Goal: Check status: Check status

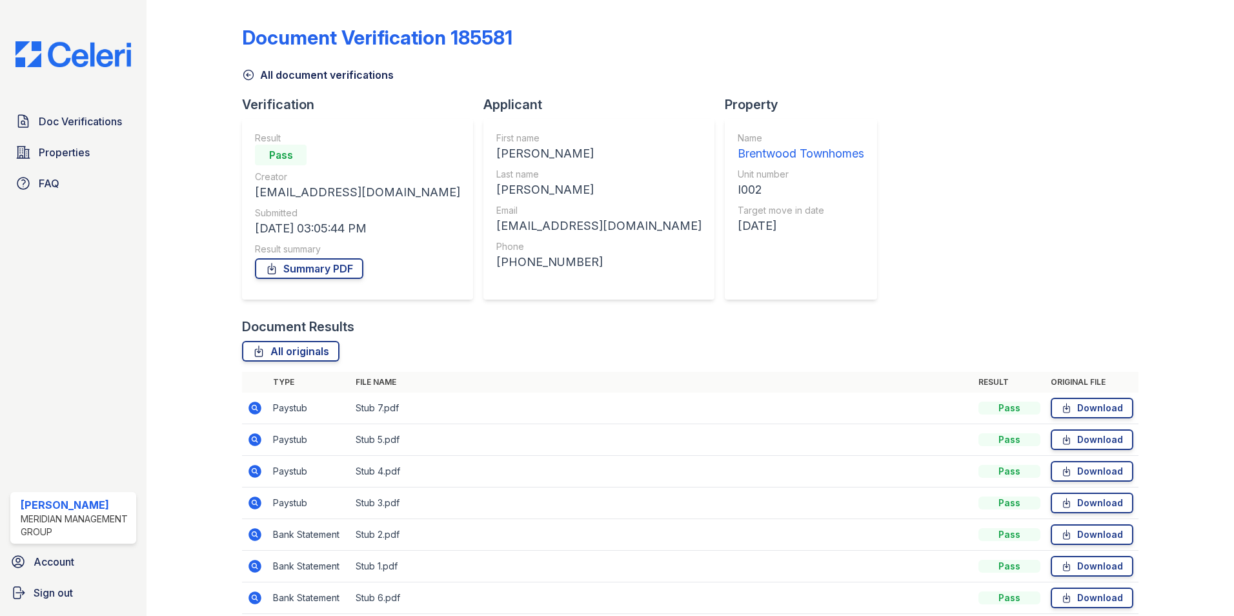
scroll to position [55, 0]
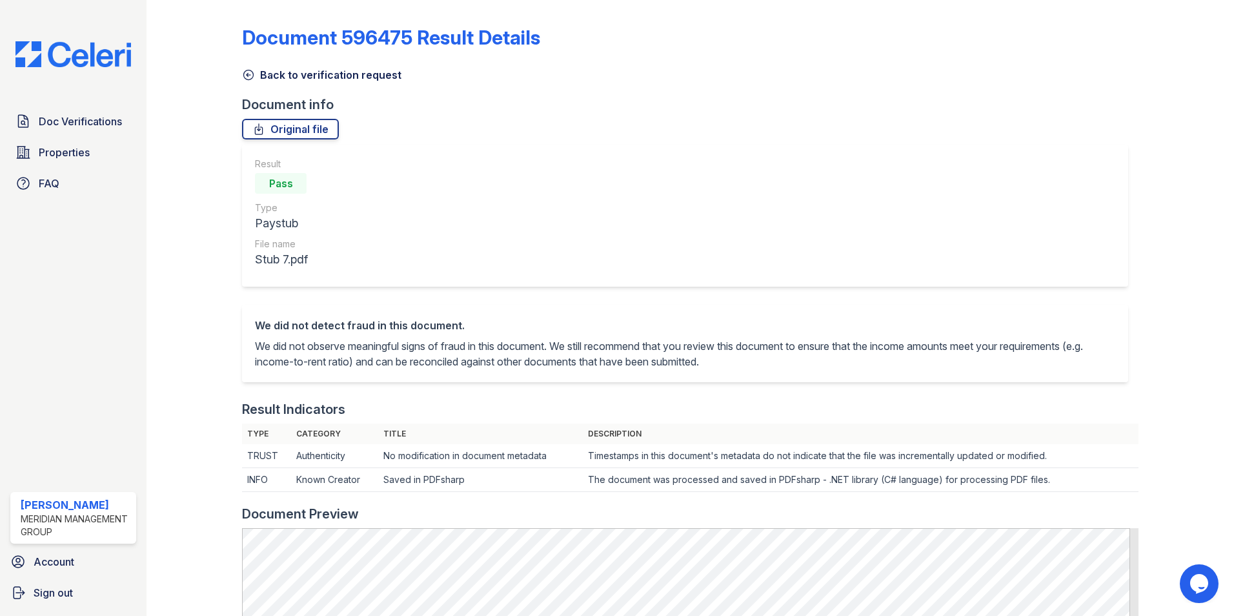
click at [245, 74] on icon at bounding box center [248, 74] width 13 height 13
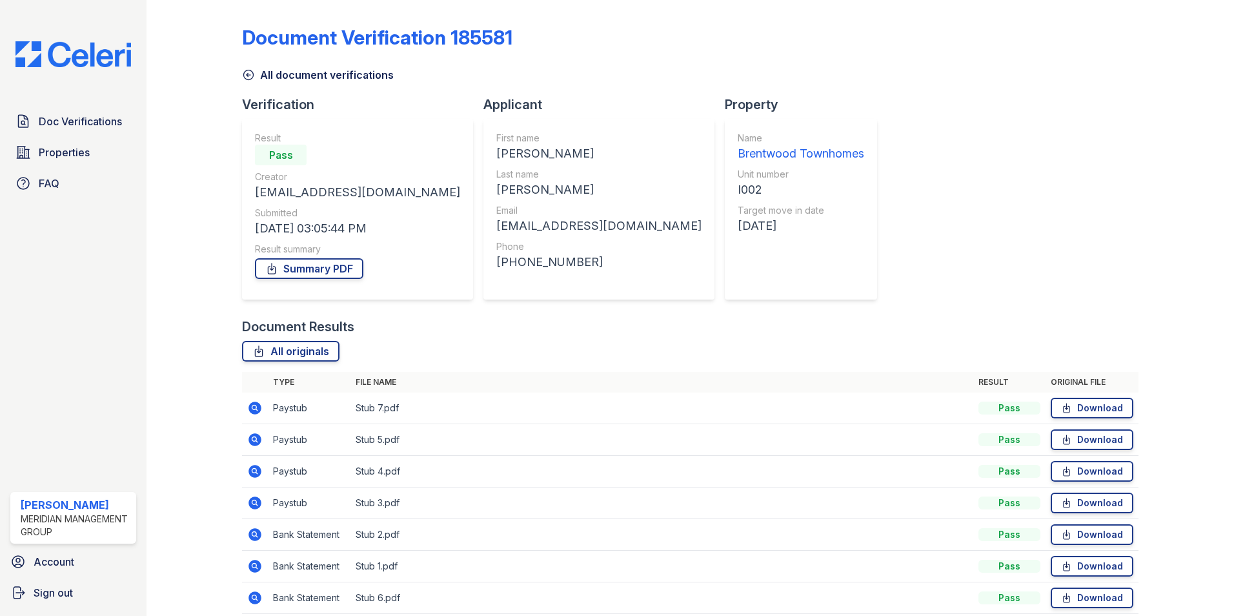
click at [252, 442] on icon at bounding box center [254, 439] width 13 height 13
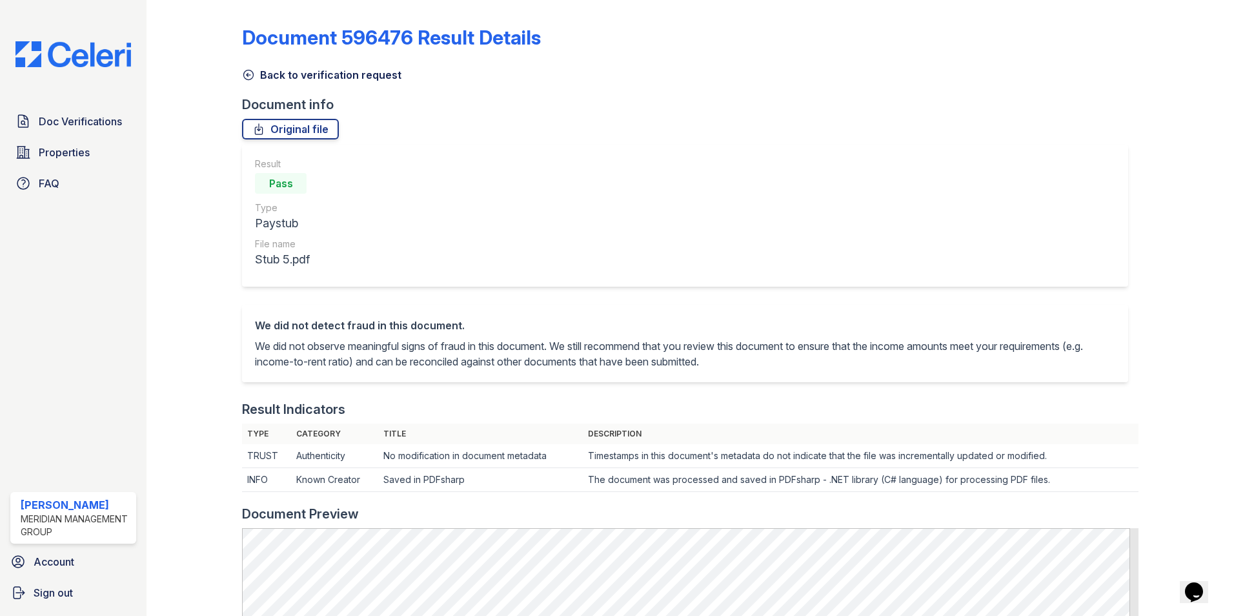
click at [248, 79] on icon at bounding box center [248, 74] width 13 height 13
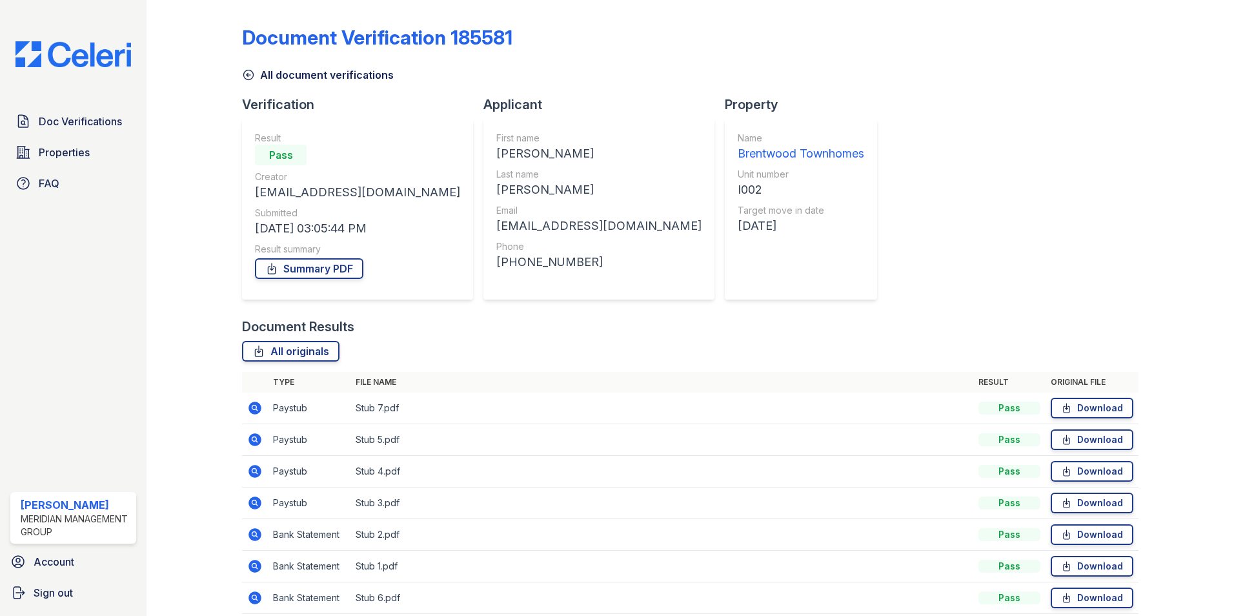
click at [253, 471] on icon at bounding box center [253, 470] width 3 height 3
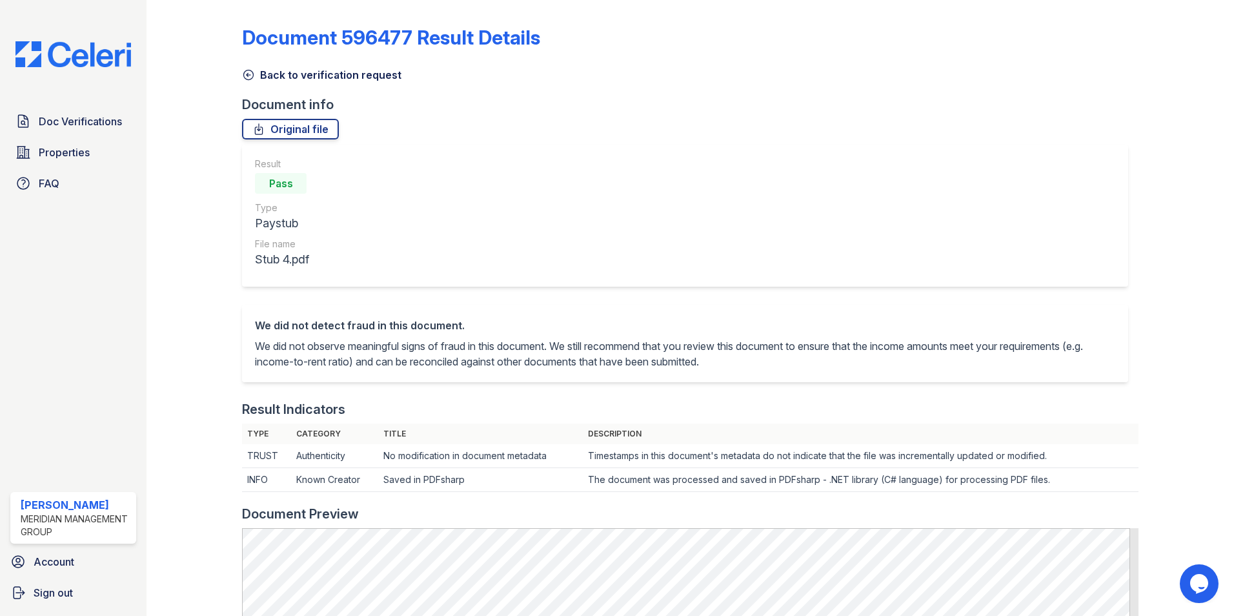
click at [247, 76] on icon at bounding box center [249, 75] width 10 height 10
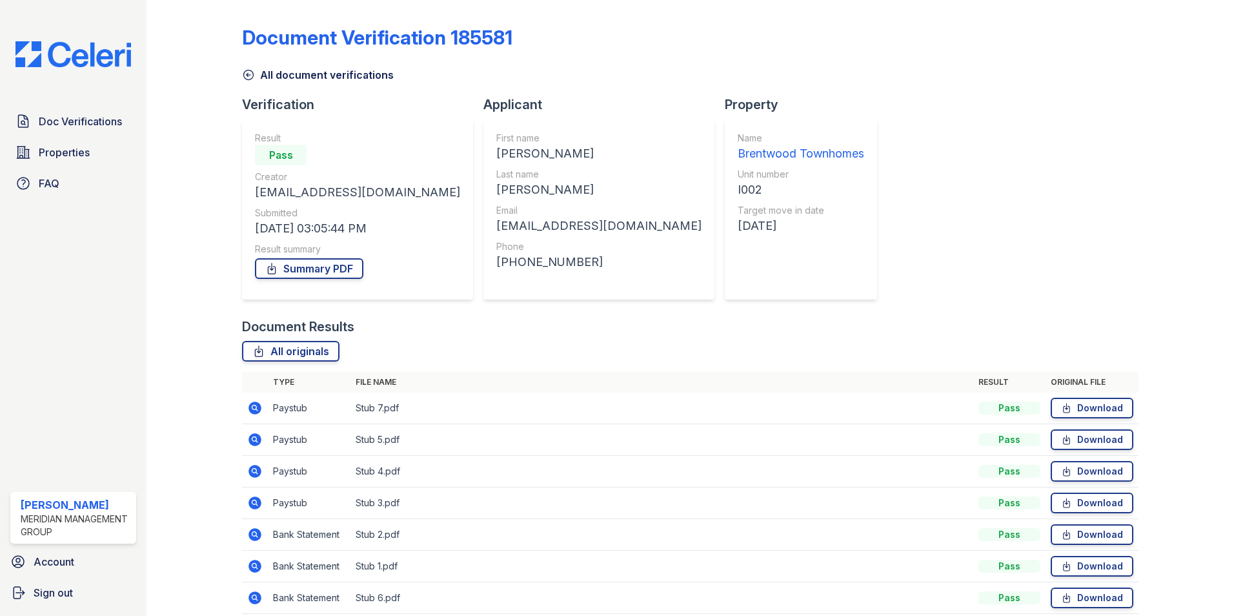
click at [255, 503] on icon at bounding box center [253, 501] width 3 height 3
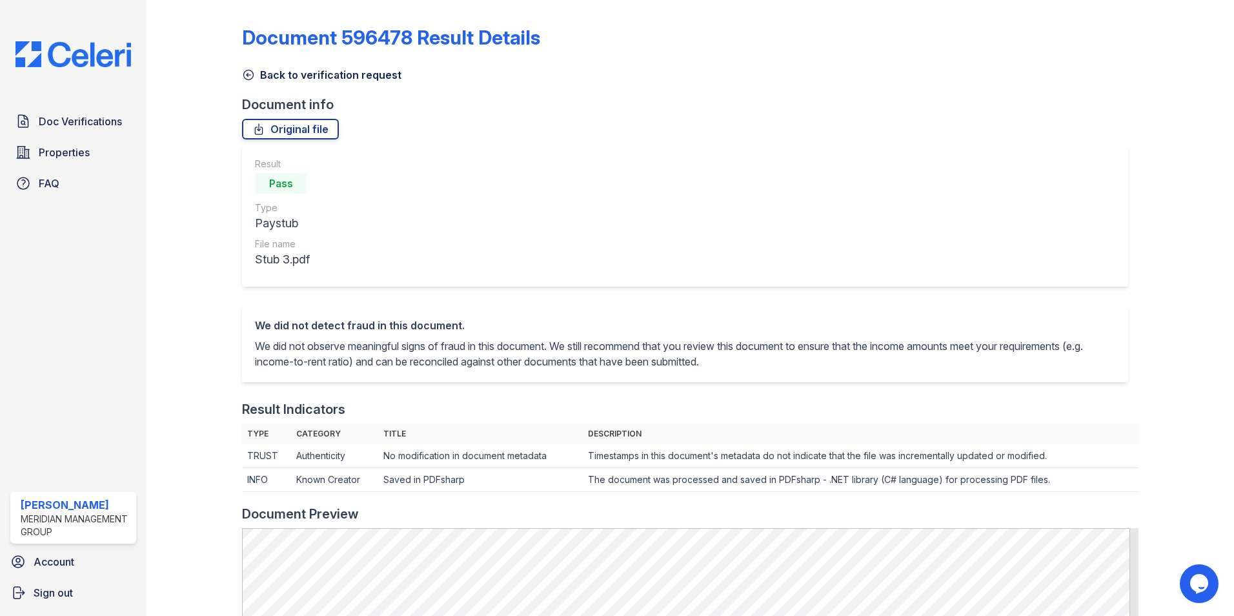
click at [248, 76] on icon at bounding box center [248, 74] width 13 height 13
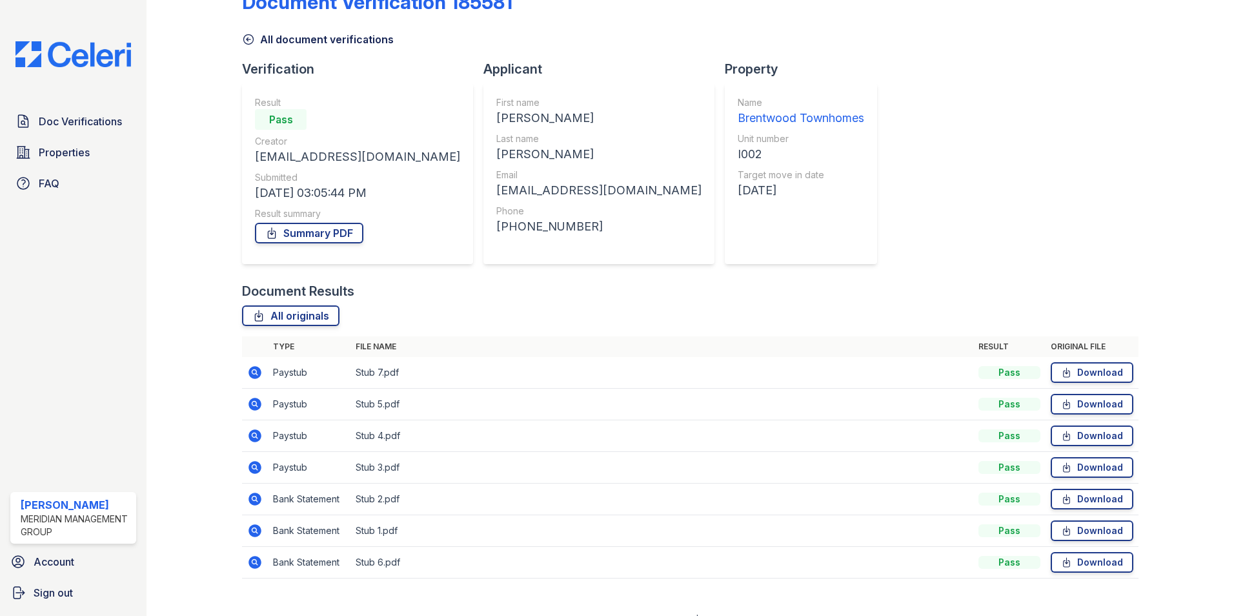
scroll to position [55, 0]
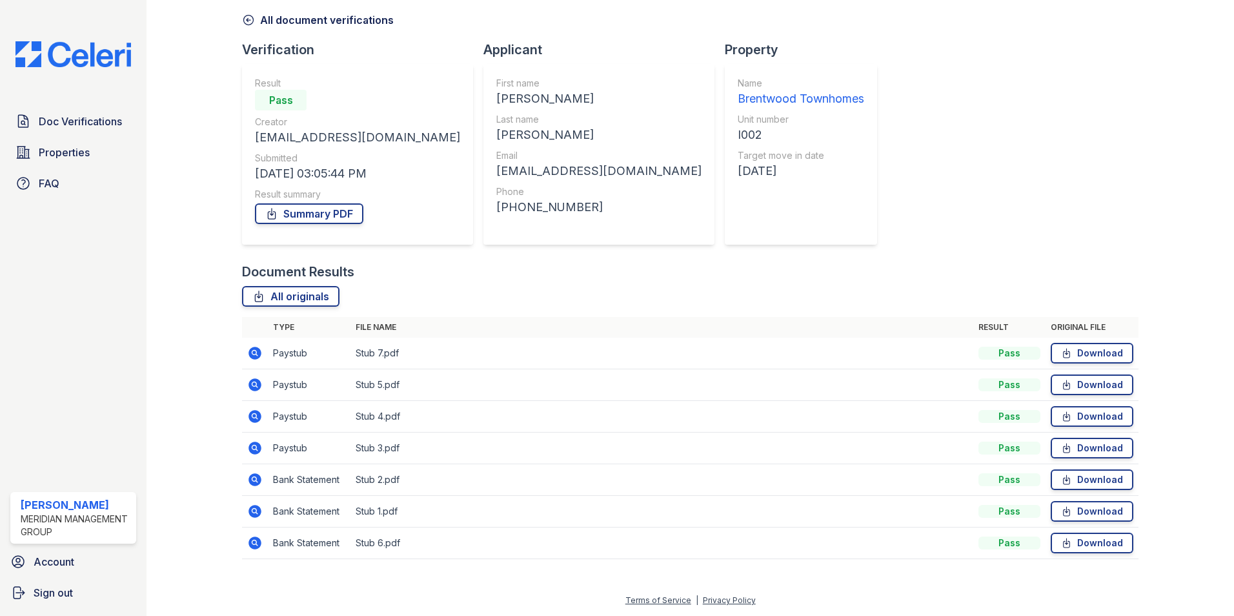
click at [253, 546] on icon at bounding box center [254, 542] width 13 height 13
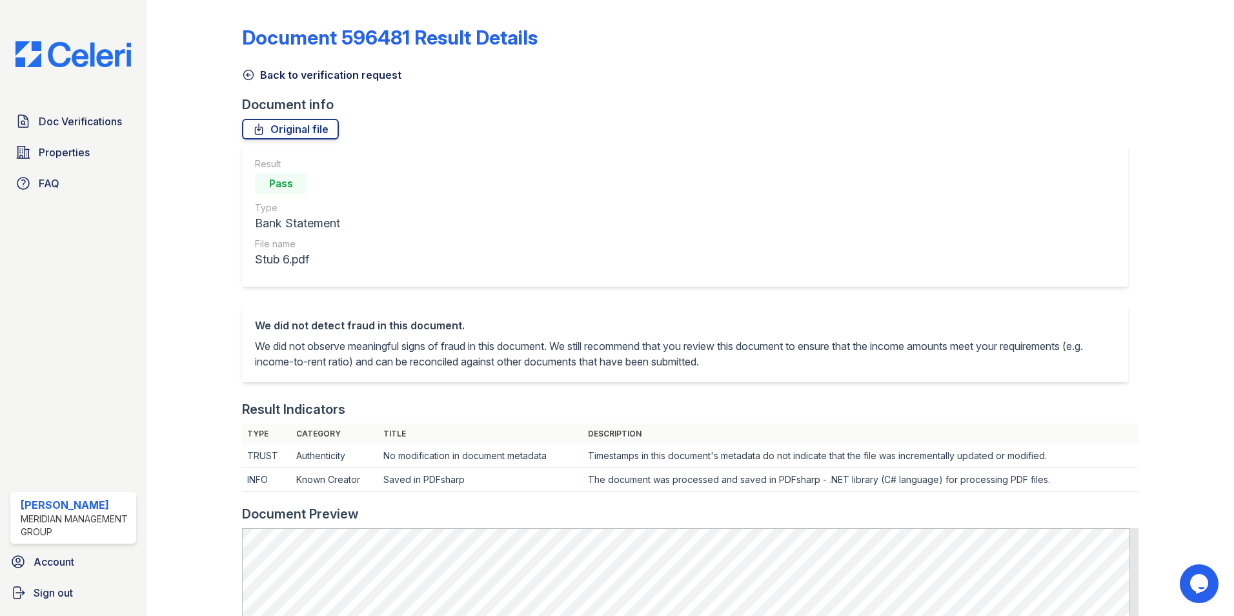
click at [249, 77] on icon at bounding box center [248, 74] width 13 height 13
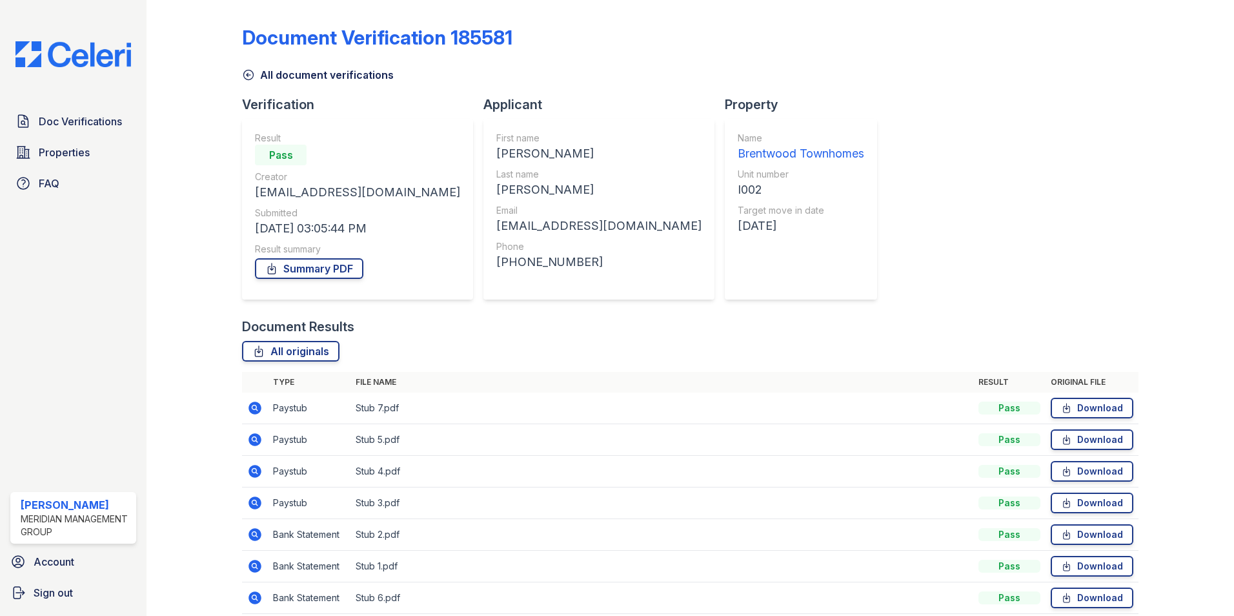
click at [257, 567] on icon at bounding box center [254, 566] width 13 height 13
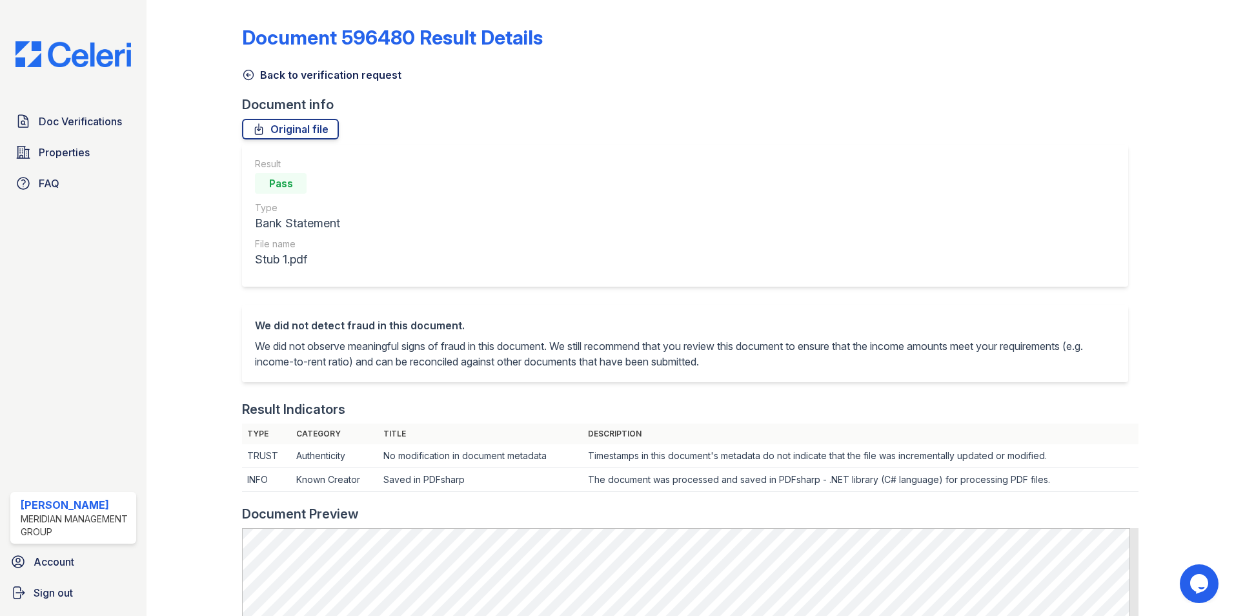
click at [247, 74] on icon at bounding box center [248, 74] width 13 height 13
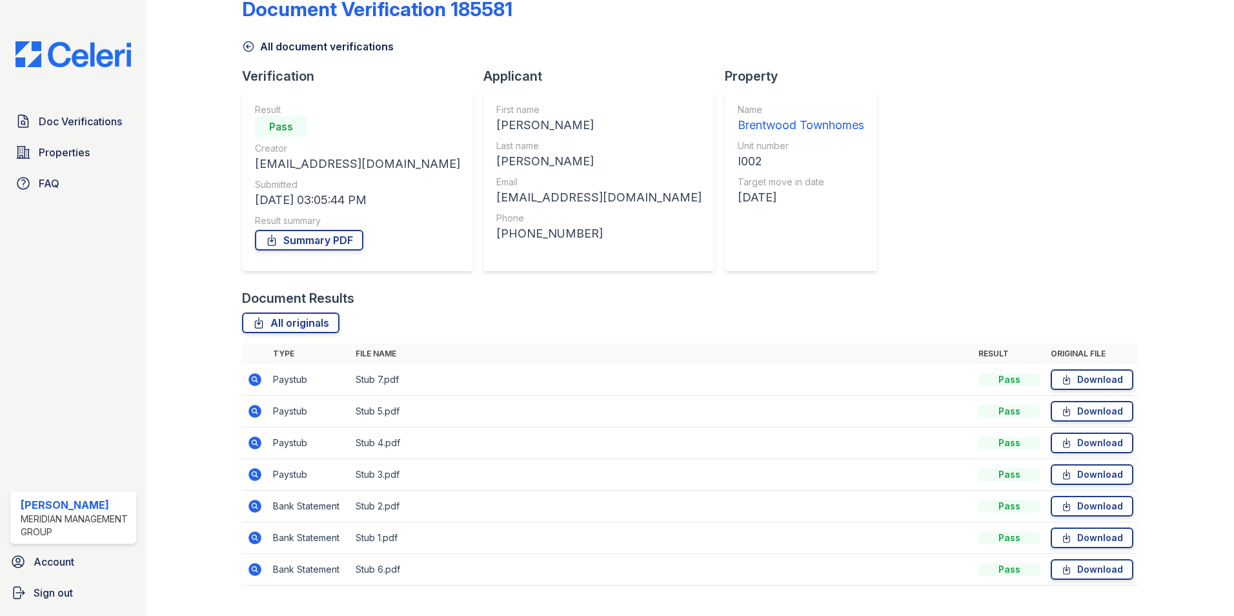
scroll to position [55, 0]
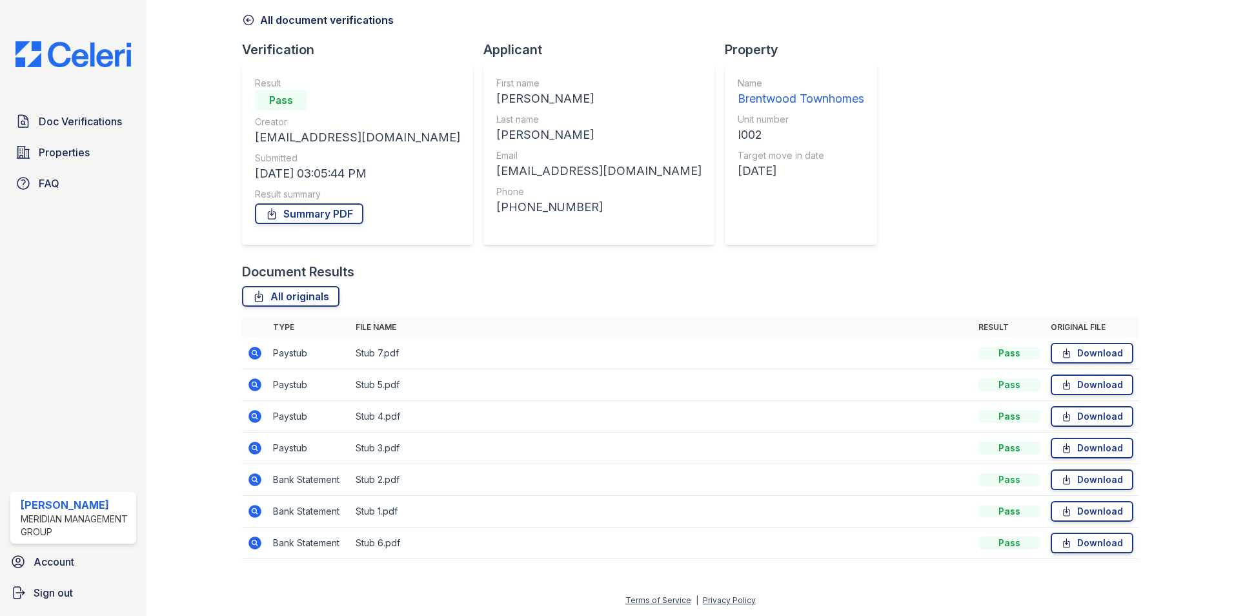
click at [256, 480] on icon at bounding box center [254, 479] width 15 height 15
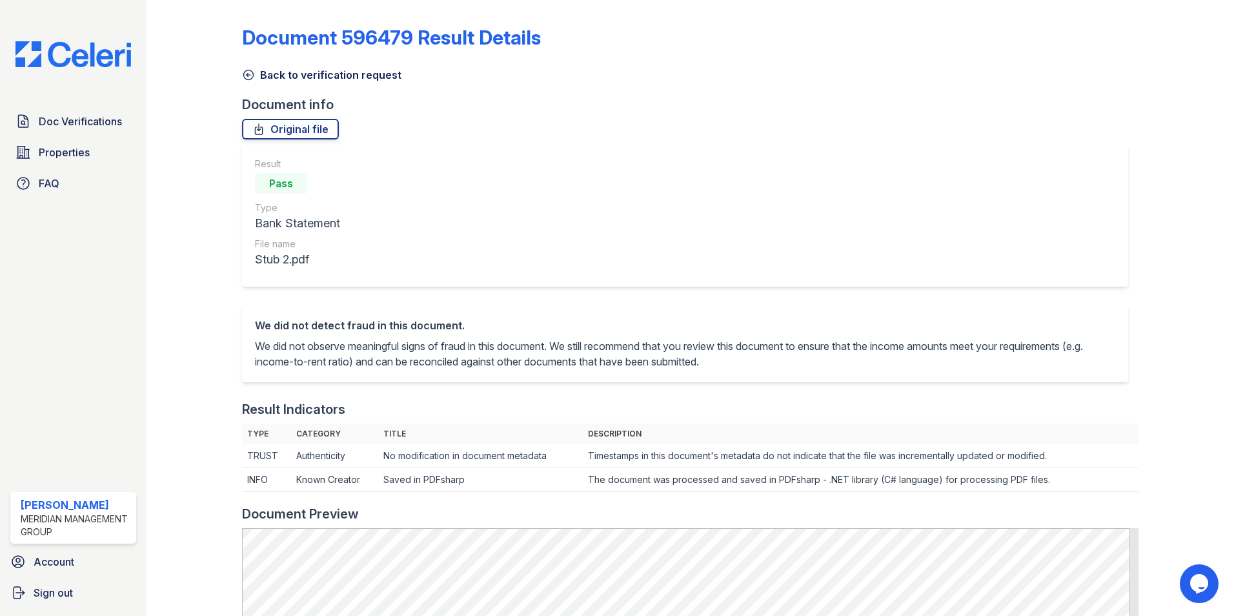
click at [247, 75] on icon at bounding box center [249, 75] width 10 height 10
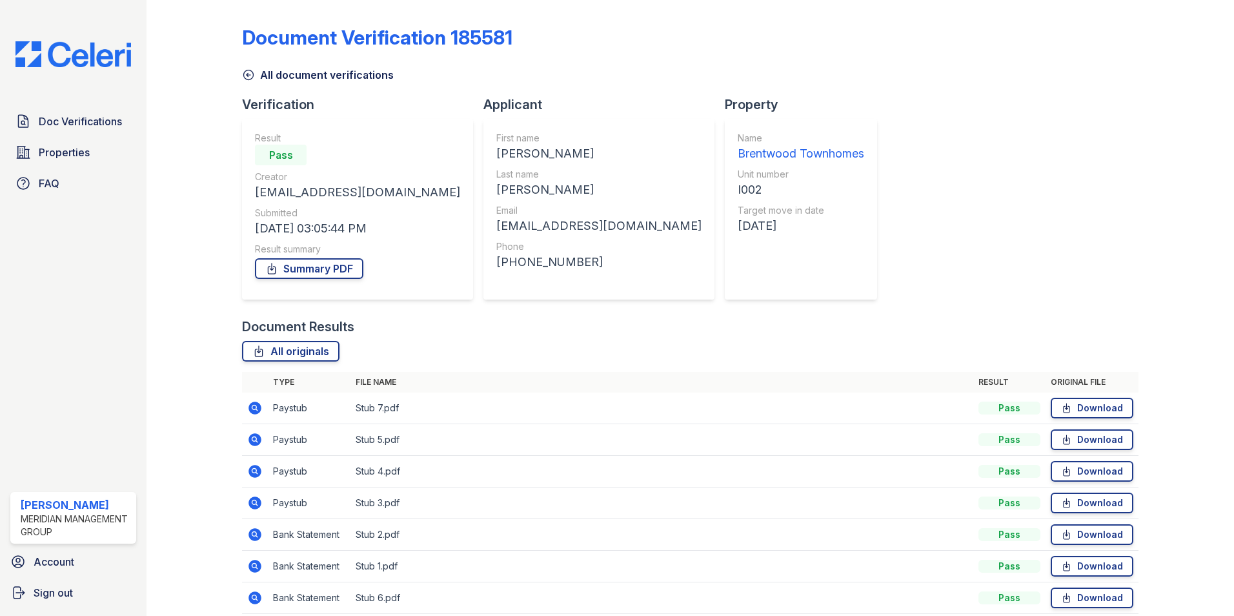
click at [256, 501] on icon at bounding box center [254, 502] width 15 height 15
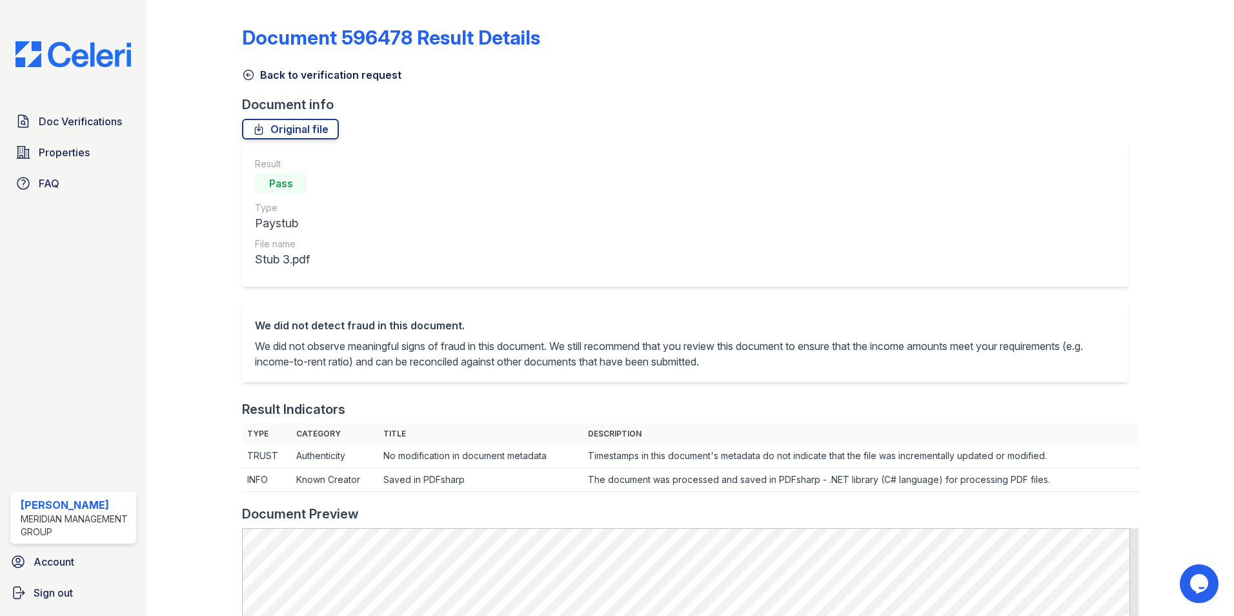
click at [245, 74] on icon at bounding box center [248, 74] width 13 height 13
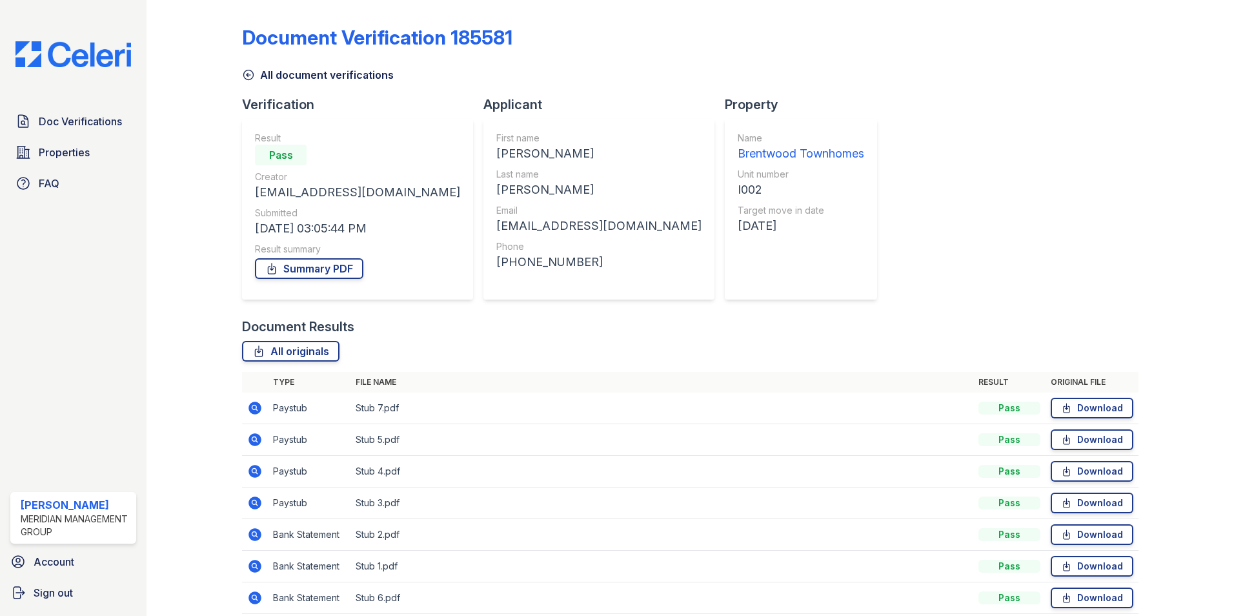
click at [255, 470] on icon at bounding box center [253, 470] width 3 height 3
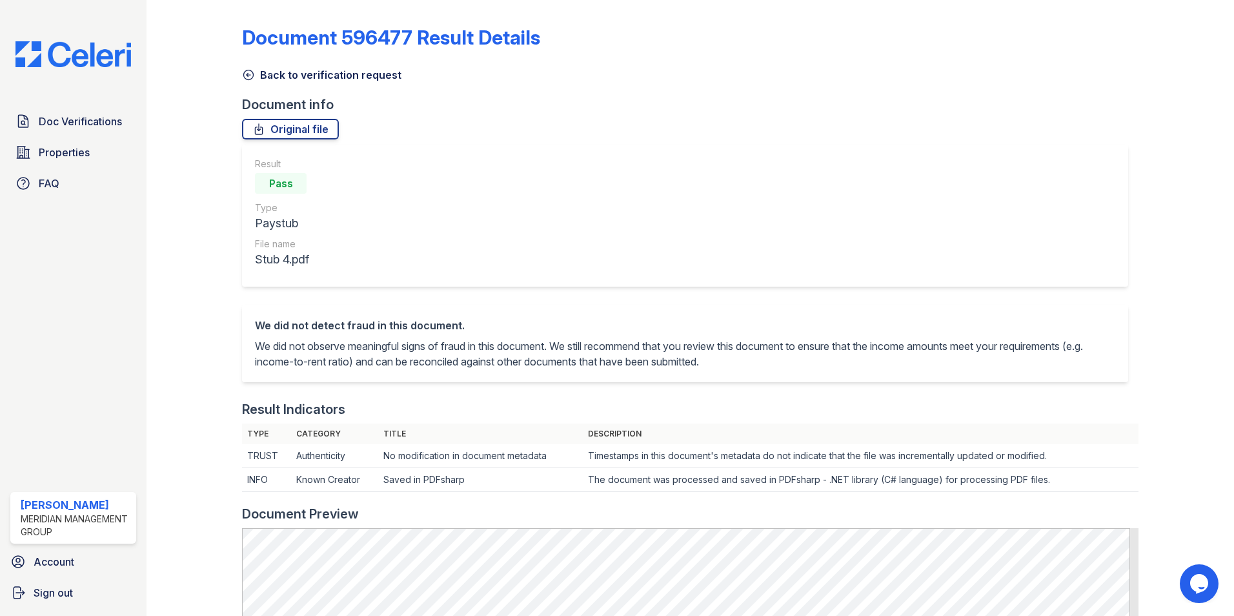
click at [248, 75] on icon at bounding box center [249, 75] width 10 height 10
